Goal: Task Accomplishment & Management: Manage account settings

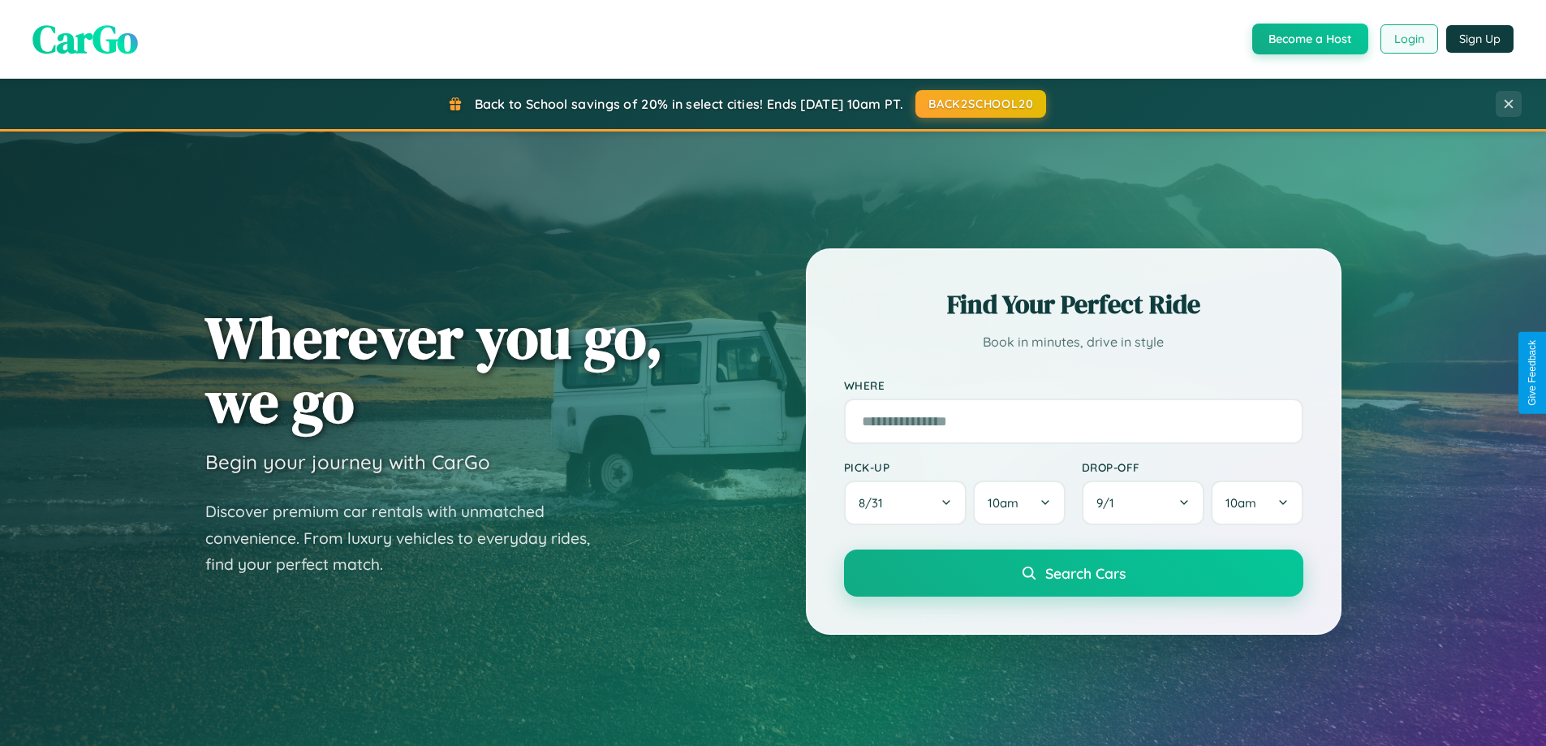
click at [1408, 39] on button "Login" at bounding box center [1410, 38] width 58 height 29
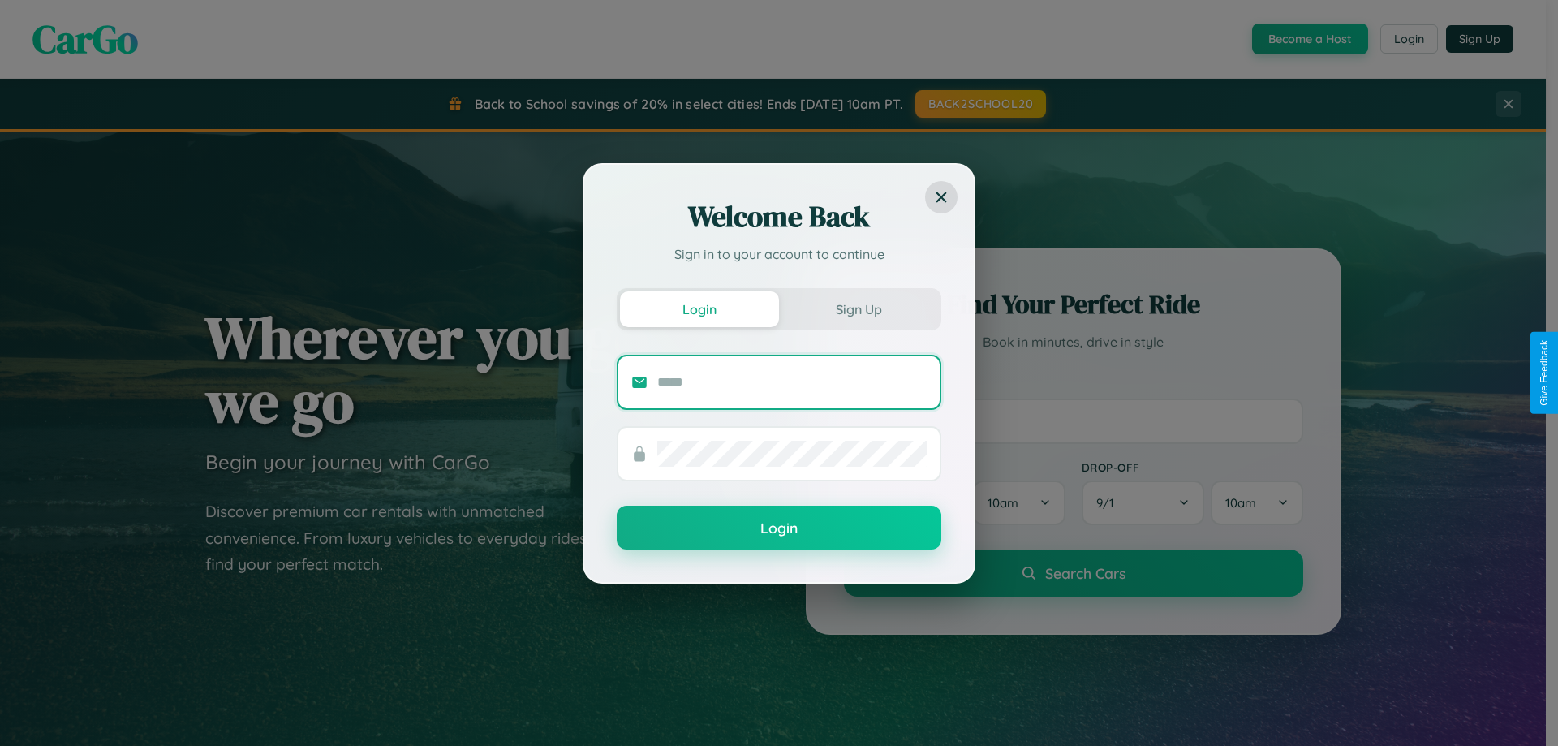
click at [792, 381] on input "text" at bounding box center [791, 382] width 269 height 26
type input "**********"
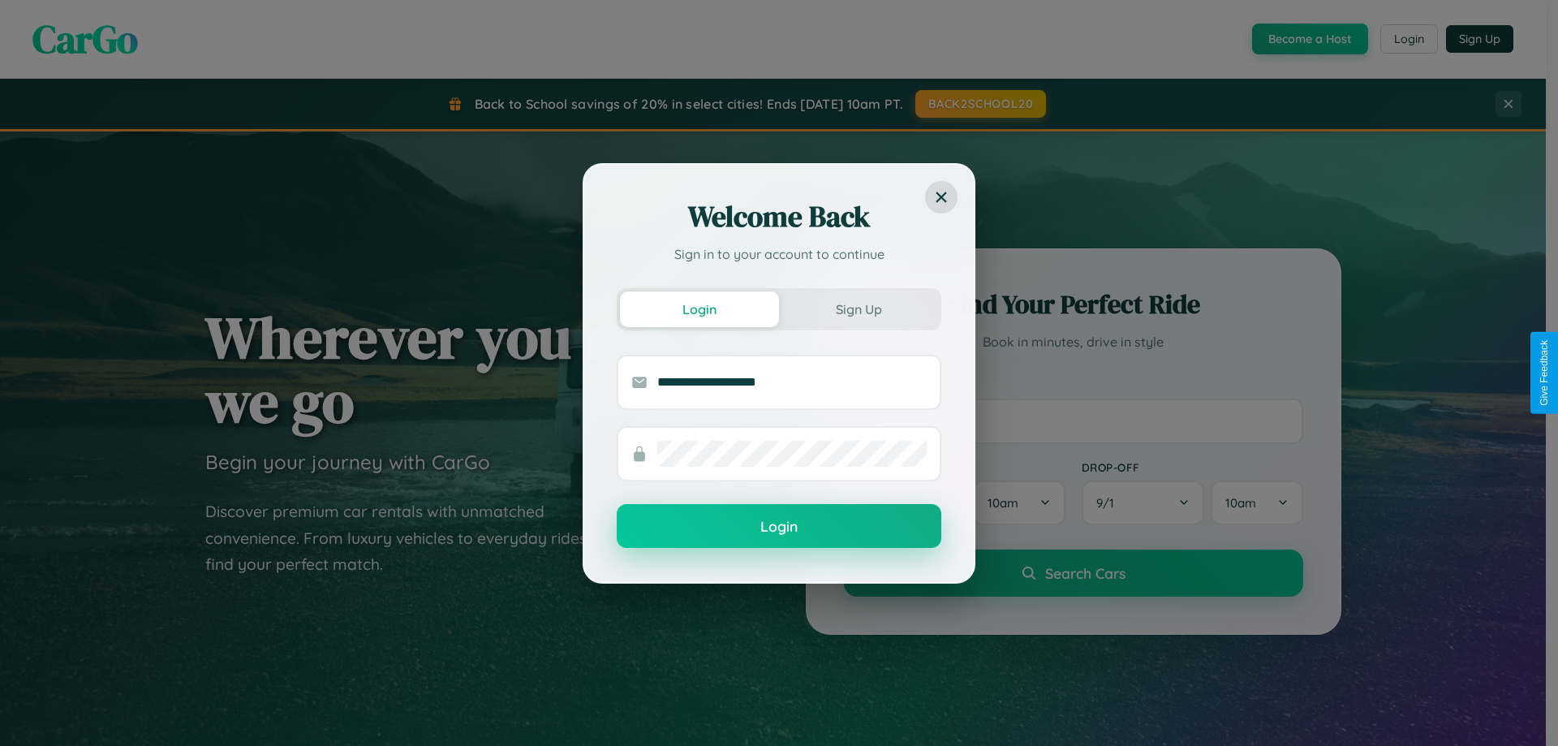
click at [779, 527] on button "Login" at bounding box center [779, 526] width 325 height 44
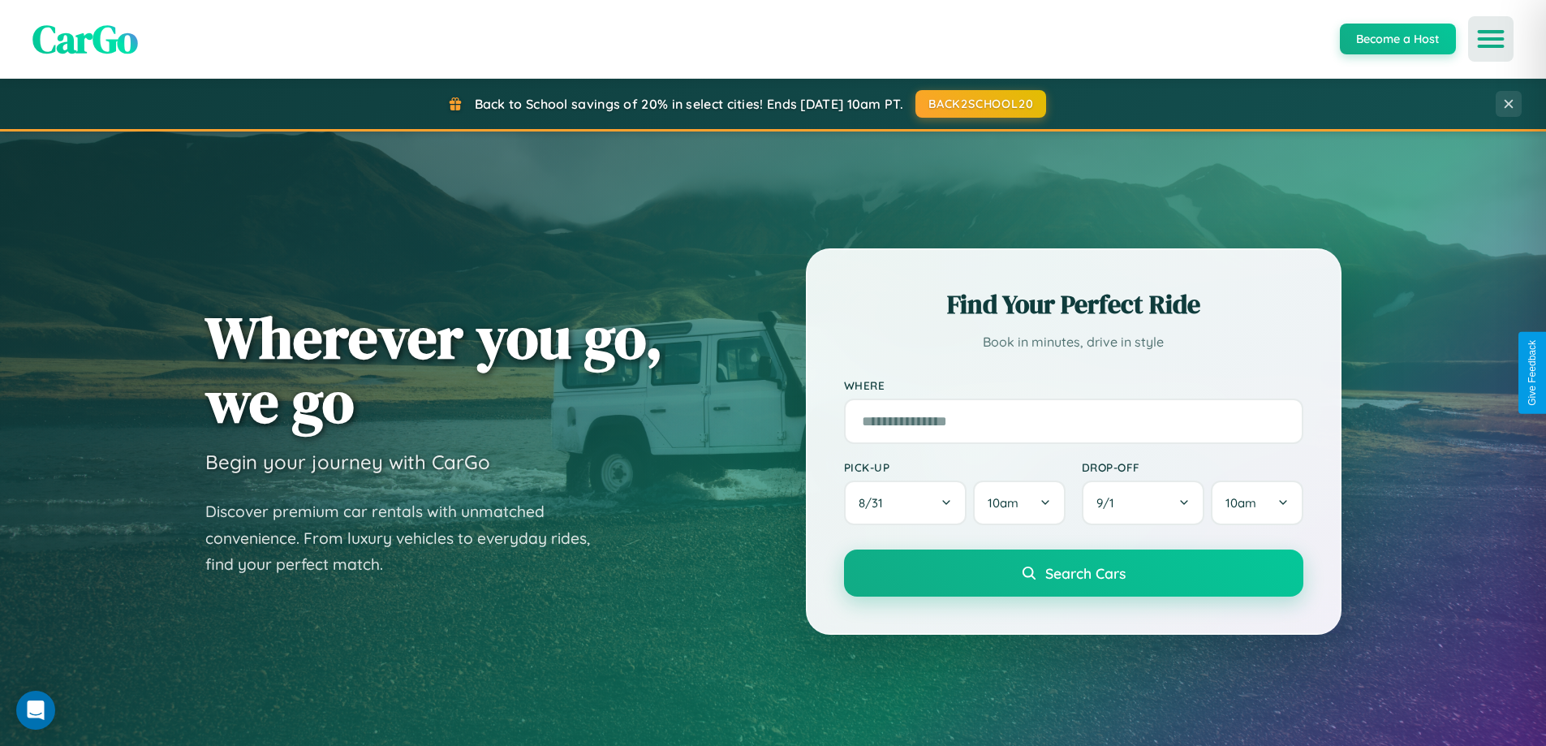
click at [1491, 39] on icon "Open menu" at bounding box center [1492, 39] width 24 height 15
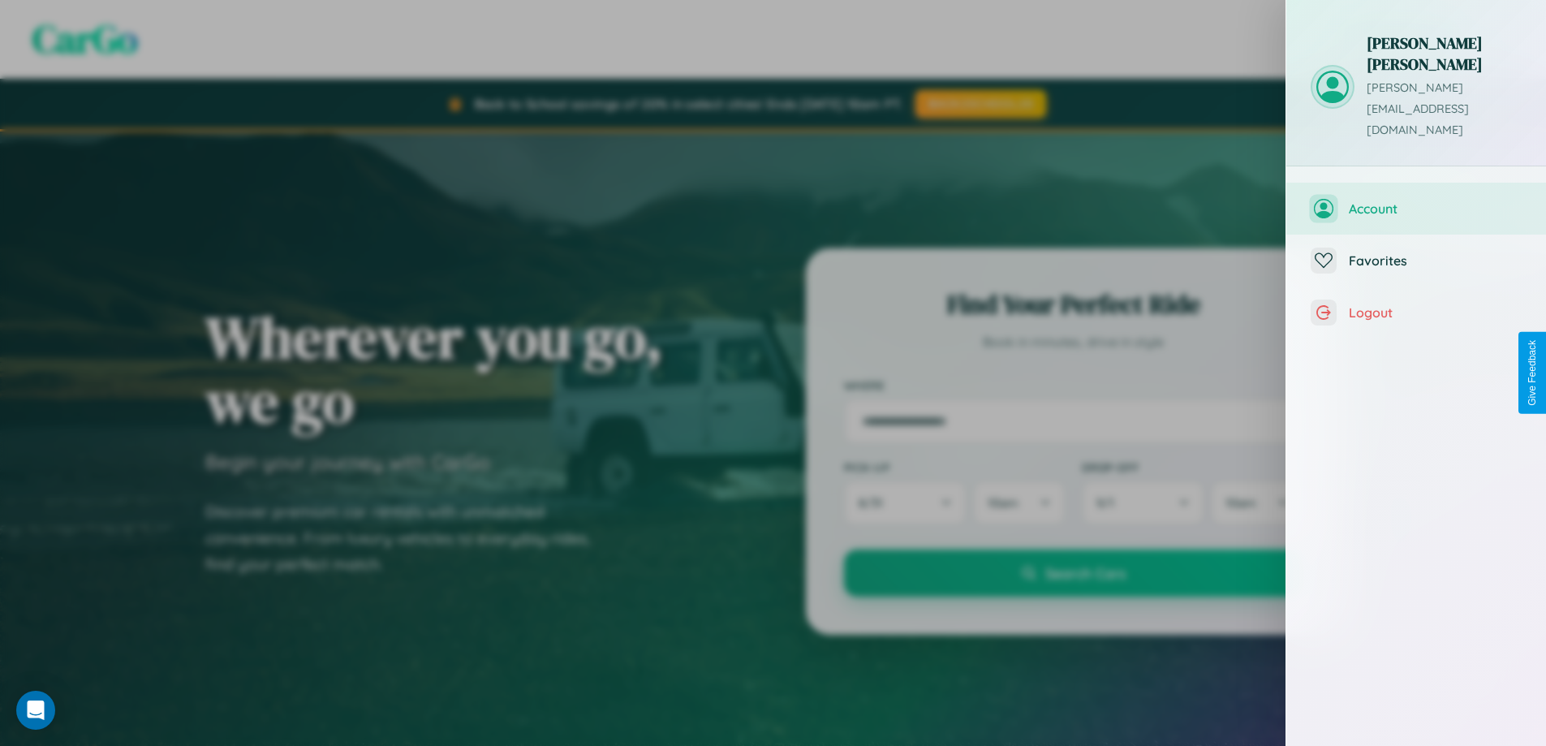
click at [1416, 200] on span "Account" at bounding box center [1435, 208] width 173 height 16
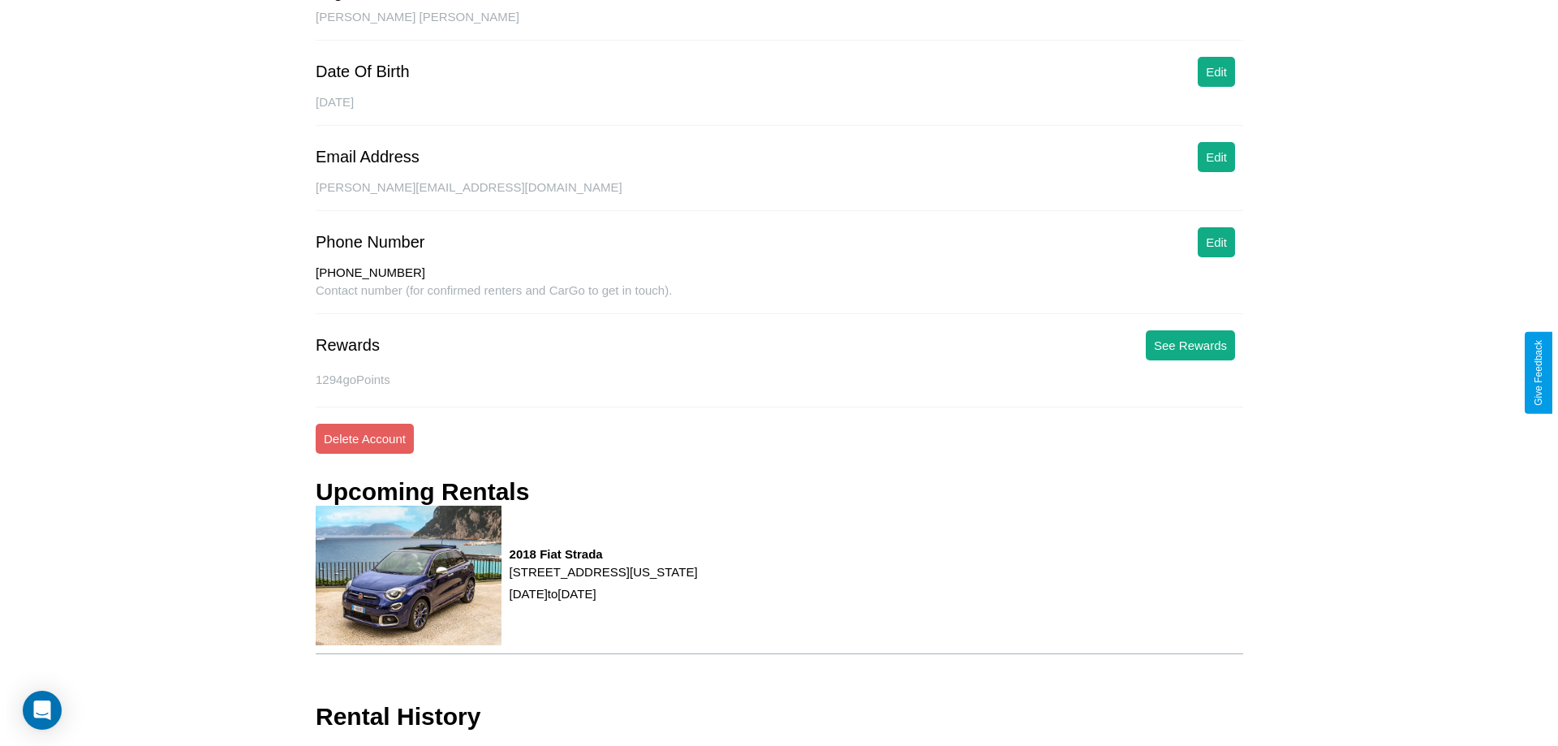
scroll to position [215, 0]
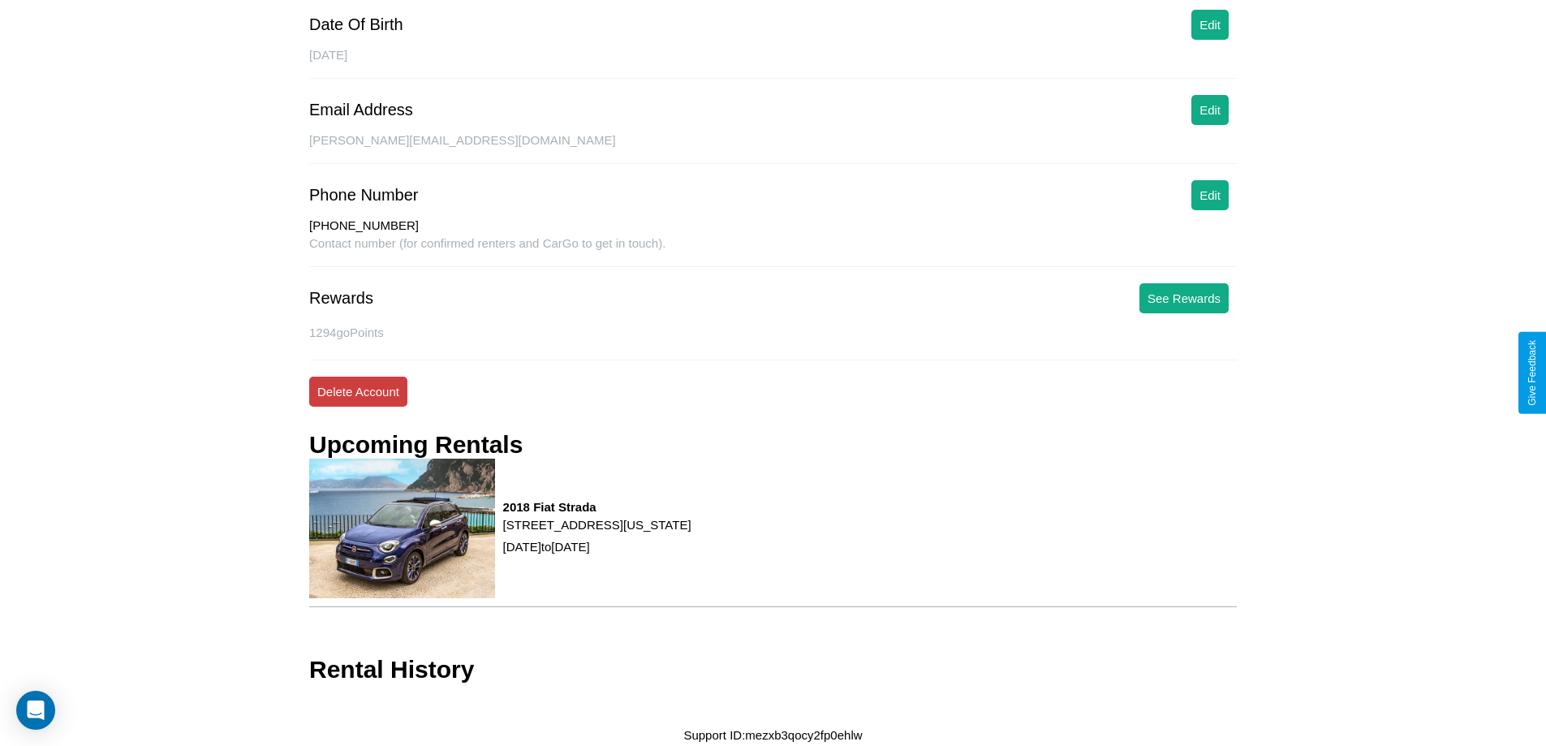
click at [358, 391] on button "Delete Account" at bounding box center [358, 392] width 98 height 30
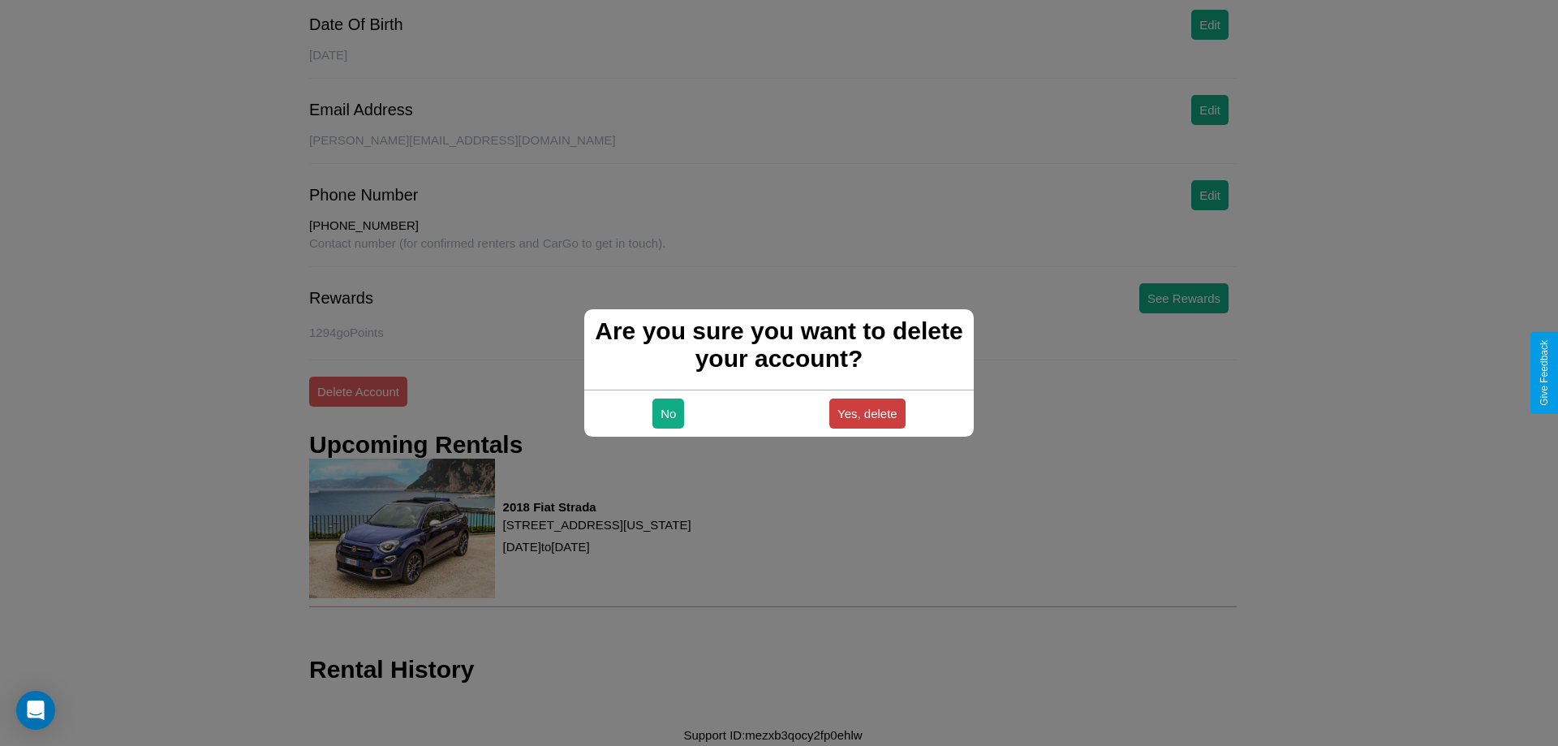
click at [867, 413] on button "Yes, delete" at bounding box center [868, 414] width 76 height 30
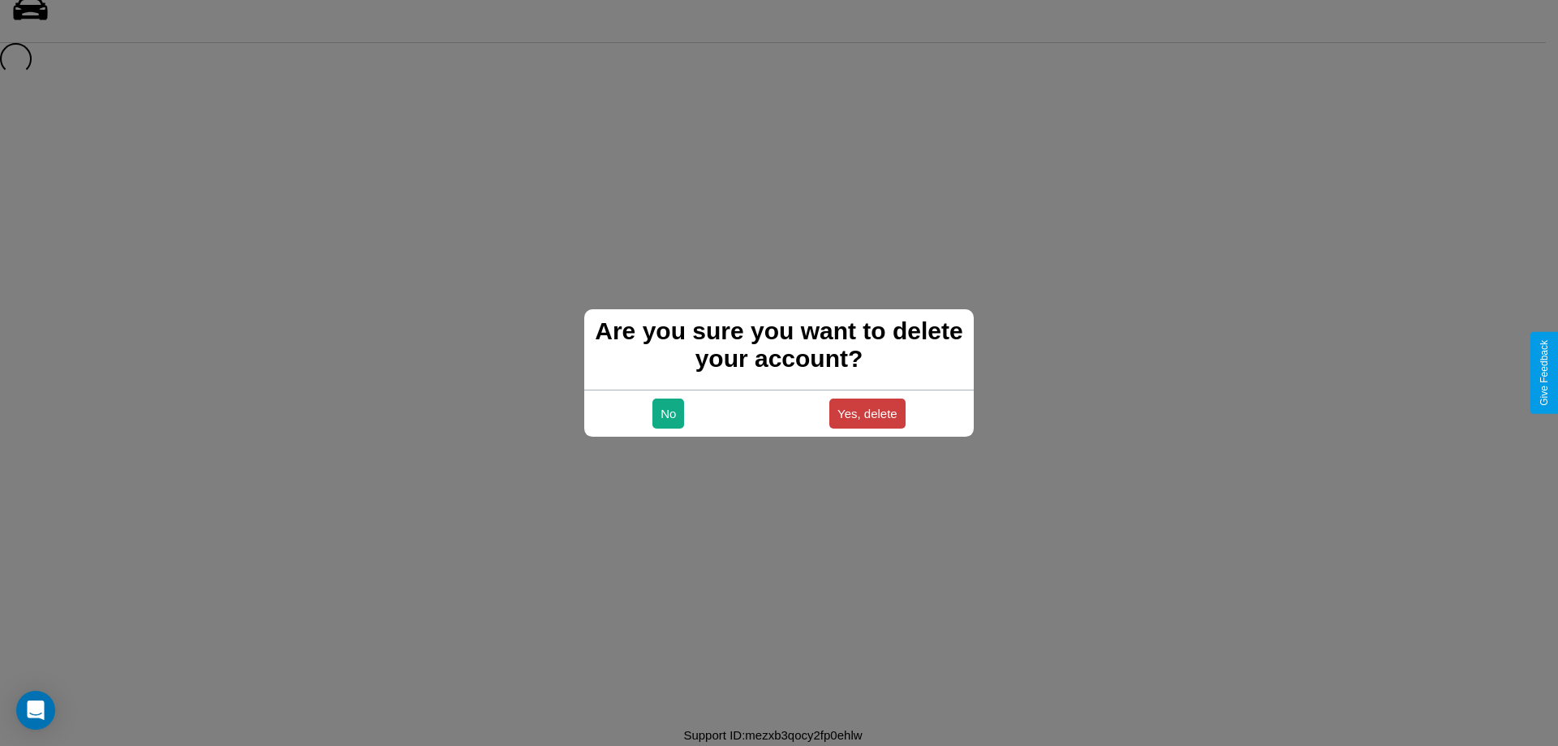
scroll to position [22, 0]
